Goal: Task Accomplishment & Management: Manage account settings

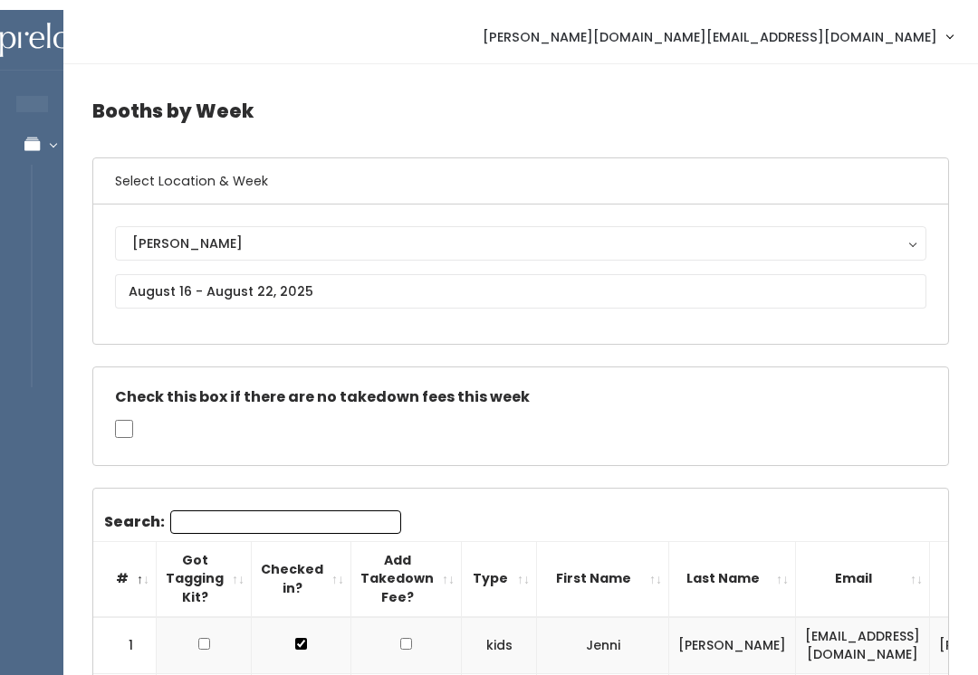
scroll to position [0, 231]
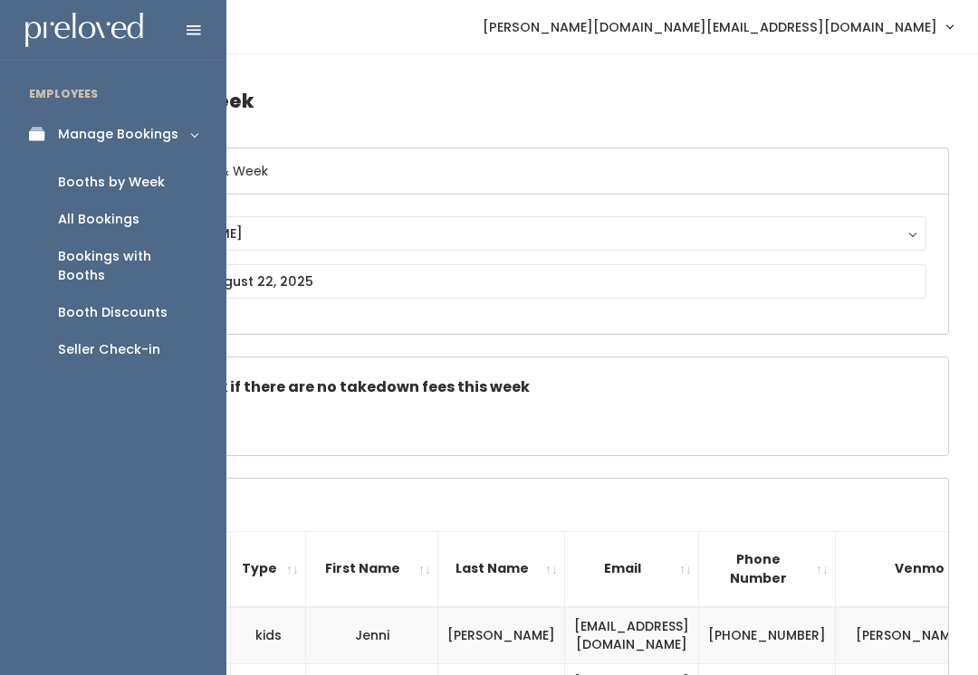
click at [49, 114] on link "Manage Bookings" at bounding box center [113, 134] width 226 height 41
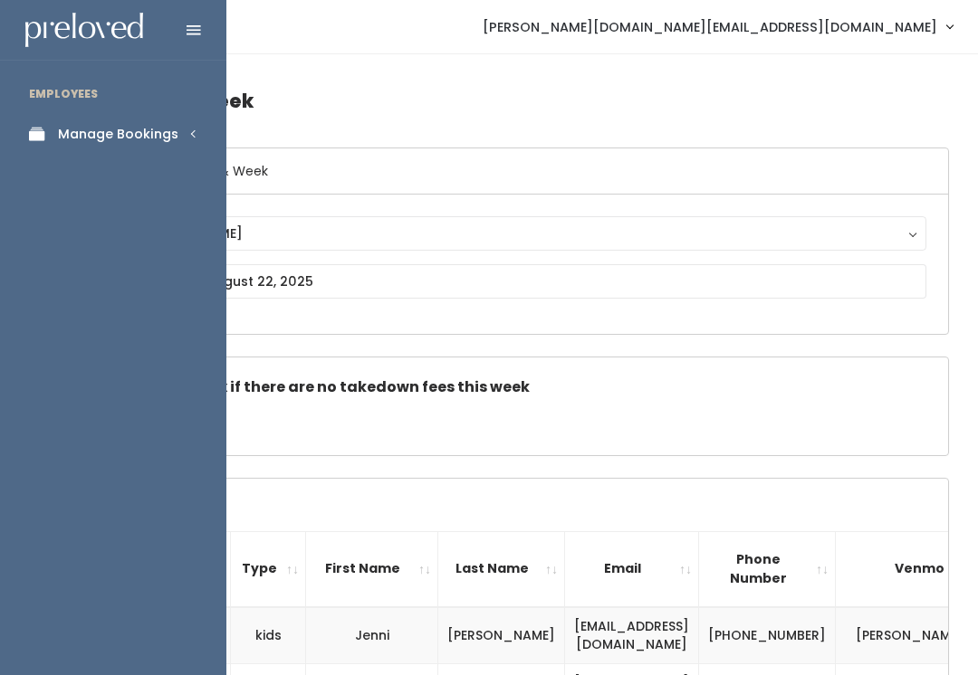
click at [167, 127] on div "Manage Bookings" at bounding box center [118, 134] width 120 height 19
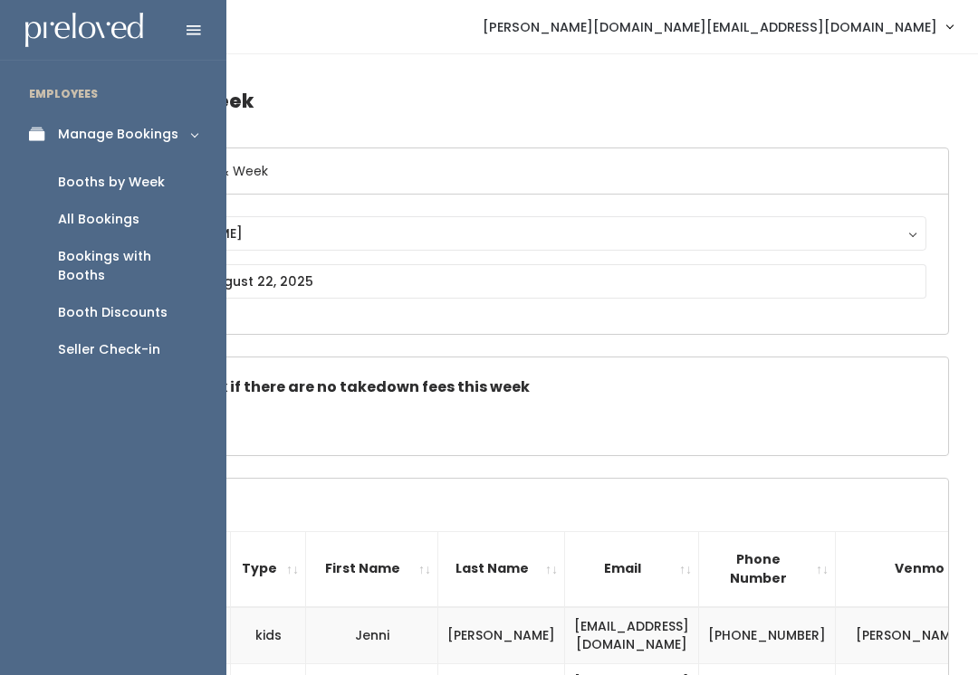
click at [152, 303] on div "Booth Discounts" at bounding box center [113, 312] width 110 height 19
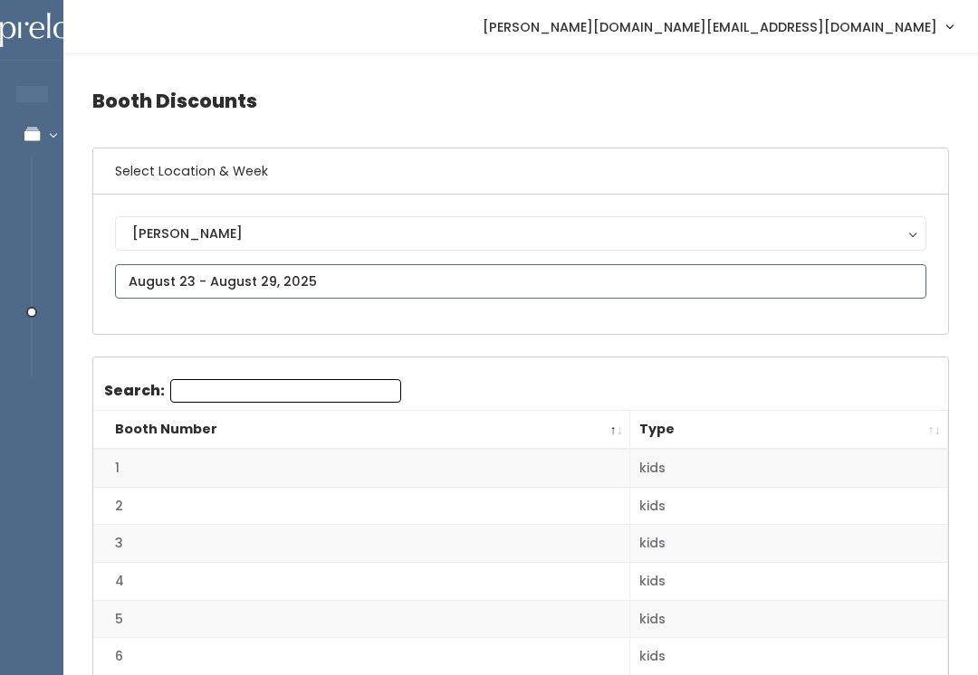
click at [585, 272] on input "text" at bounding box center [520, 281] width 811 height 34
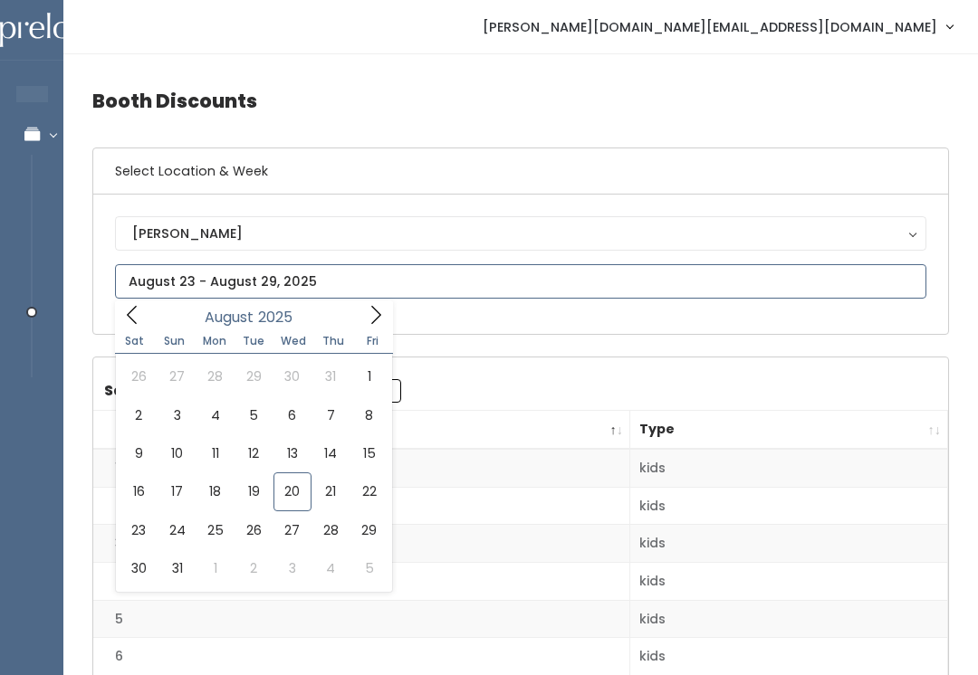
type input "August 9 to August 15"
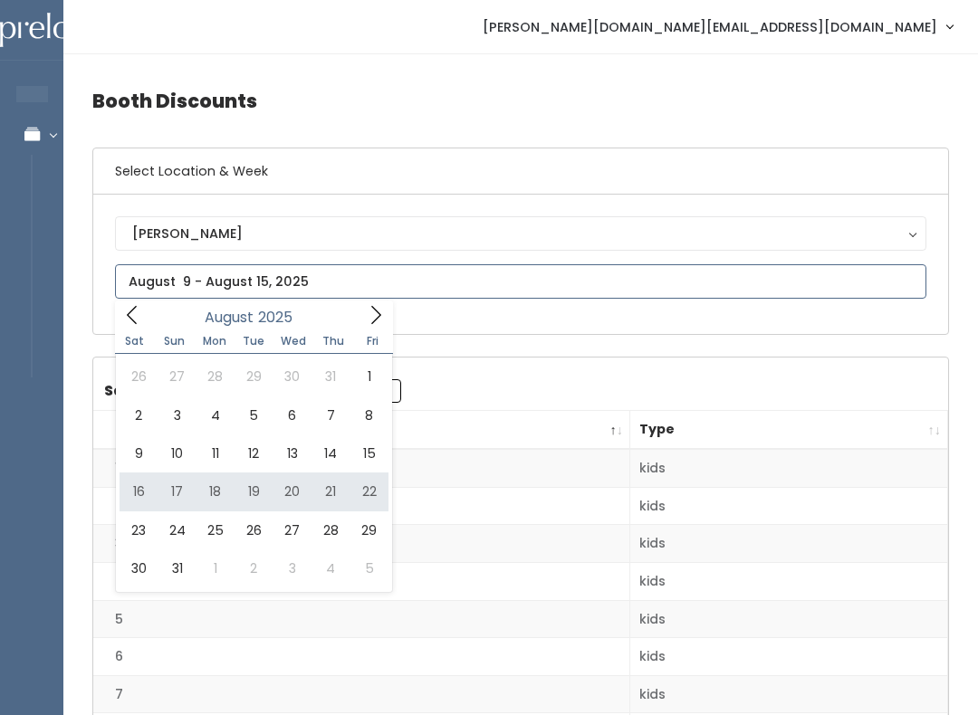
type input "August 16 to August 22"
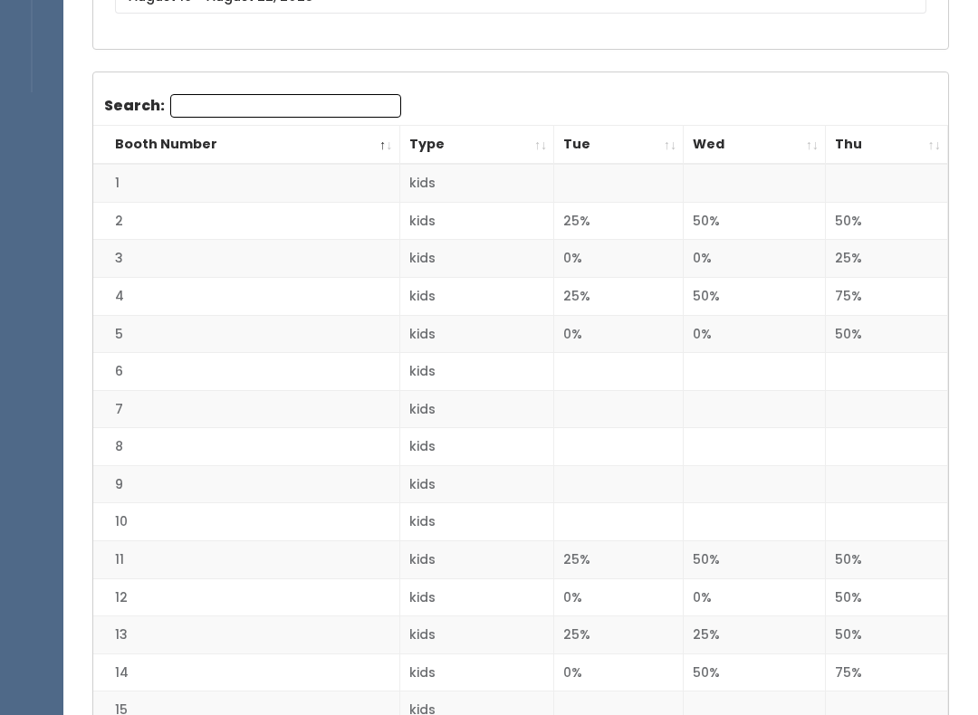
scroll to position [282, 0]
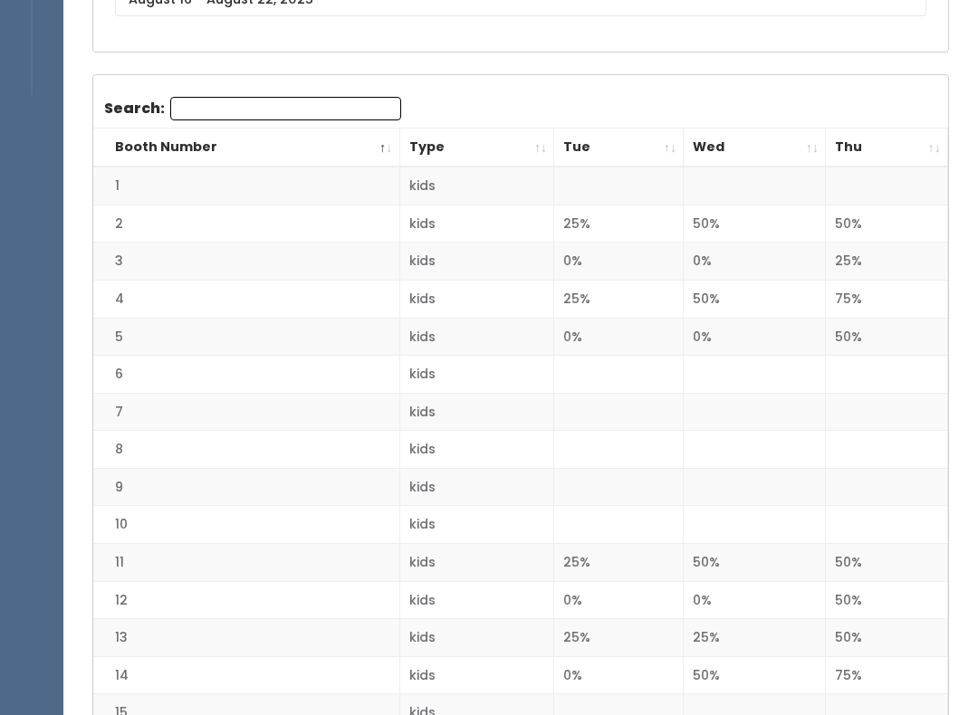
click at [389, 141] on th "Booth Number" at bounding box center [246, 148] width 306 height 39
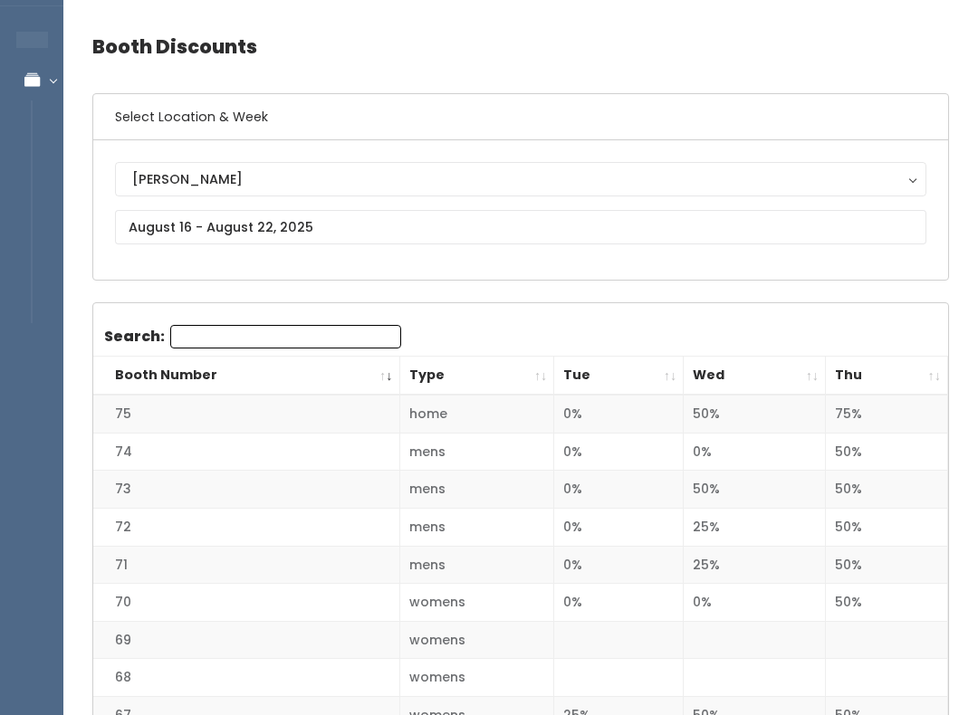
scroll to position [134, 0]
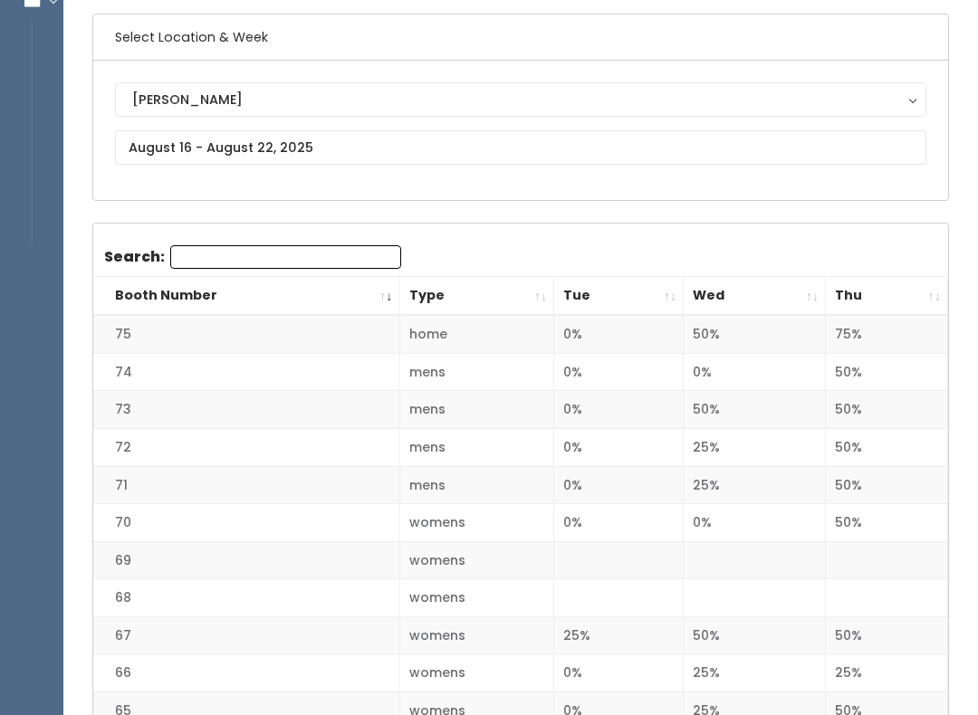
click at [391, 285] on th "Booth Number" at bounding box center [246, 296] width 306 height 39
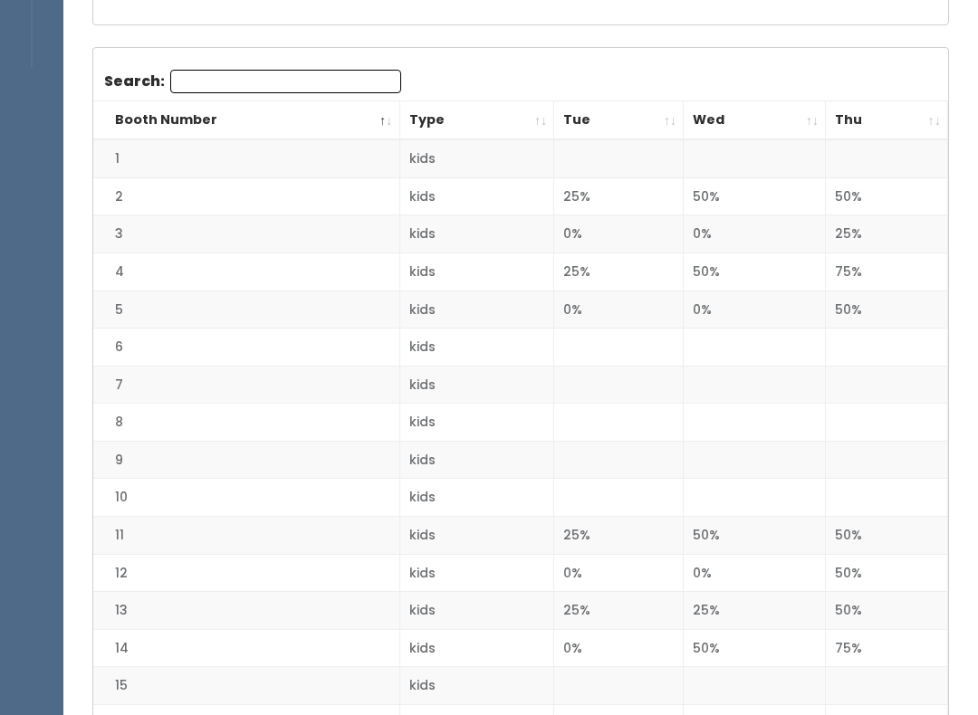
scroll to position [0, 0]
